Goal: Information Seeking & Learning: Learn about a topic

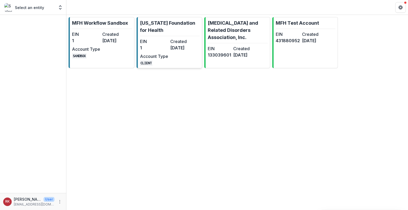
click at [154, 46] on dd "1" at bounding box center [154, 48] width 28 height 6
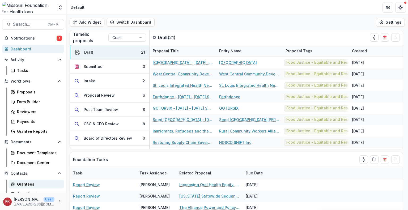
scroll to position [56, 0]
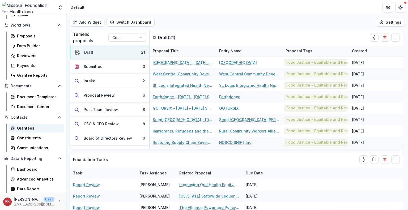
click at [32, 127] on div "Grantees" at bounding box center [38, 128] width 43 height 6
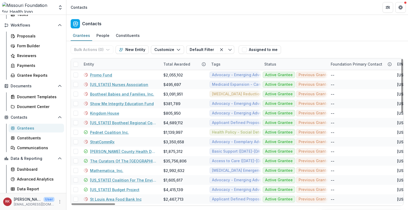
click at [92, 63] on div "Entity" at bounding box center [88, 64] width 17 height 6
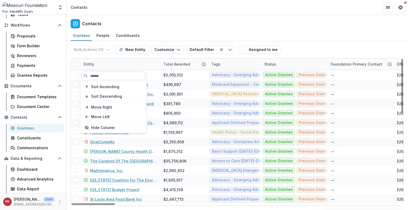
click at [104, 75] on input at bounding box center [114, 76] width 64 height 8
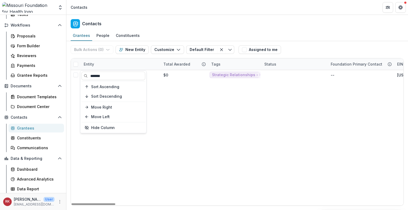
type input "*******"
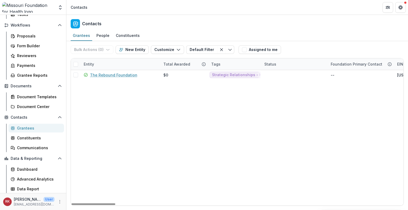
click at [87, 65] on div "Entity" at bounding box center [88, 64] width 17 height 6
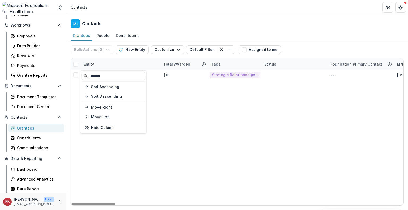
drag, startPoint x: 125, startPoint y: 79, endPoint x: 67, endPoint y: 73, distance: 58.3
click at [67, 73] on body "Skip to content Aggregate Analysis Foundations MFH Workflow Sandbox [US_STATE] …" at bounding box center [204, 105] width 408 height 210
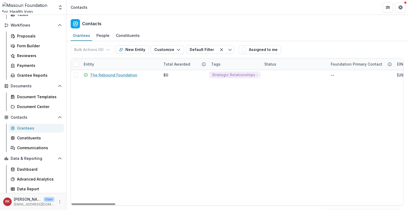
click at [89, 62] on div "Entity" at bounding box center [88, 64] width 17 height 6
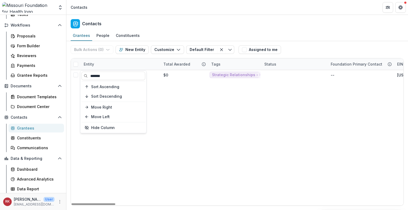
drag, startPoint x: 110, startPoint y: 74, endPoint x: 80, endPoint y: 71, distance: 30.7
click at [80, 71] on section "******* Sort Ascending Sort Descending Move Right Move Left Hide Column" at bounding box center [113, 101] width 66 height 63
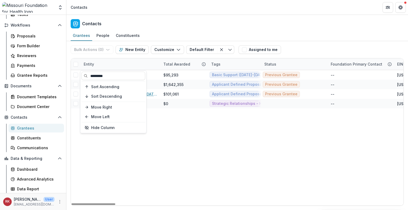
type input "*********"
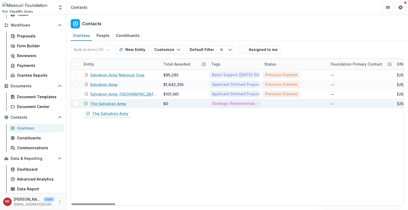
drag, startPoint x: 117, startPoint y: 106, endPoint x: 116, endPoint y: 104, distance: 2.9
click at [116, 104] on div "The Salvation Army" at bounding box center [120, 104] width 73 height 10
click at [116, 104] on link "The Salvation Army" at bounding box center [108, 104] width 36 height 6
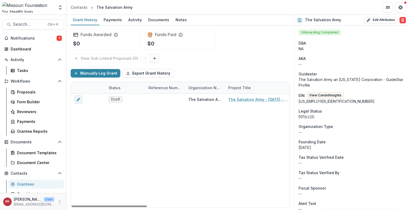
click at [263, 192] on div "Draft The Salvation Army The Salvation Army - [DATE] - [DATE] Request for Conce…" at bounding box center [387, 151] width 632 height 114
click at [356, 85] on div "The Salvation Army an [US_STATE] Corporation - GuideStar Profile" at bounding box center [351, 82] width 105 height 11
